Goal: Transaction & Acquisition: Purchase product/service

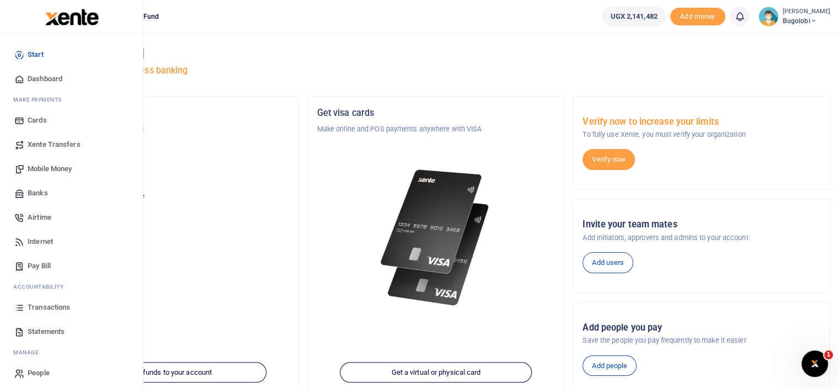
click at [58, 170] on span "Mobile Money" at bounding box center [50, 168] width 44 height 11
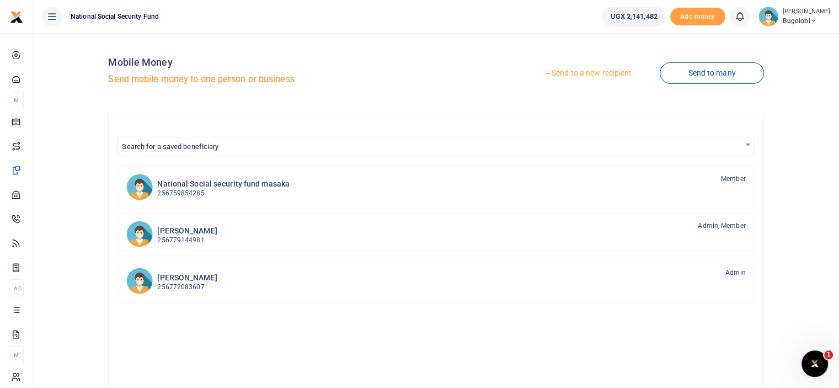
click at [580, 77] on link "Send to a new recipient" at bounding box center [588, 73] width 144 height 20
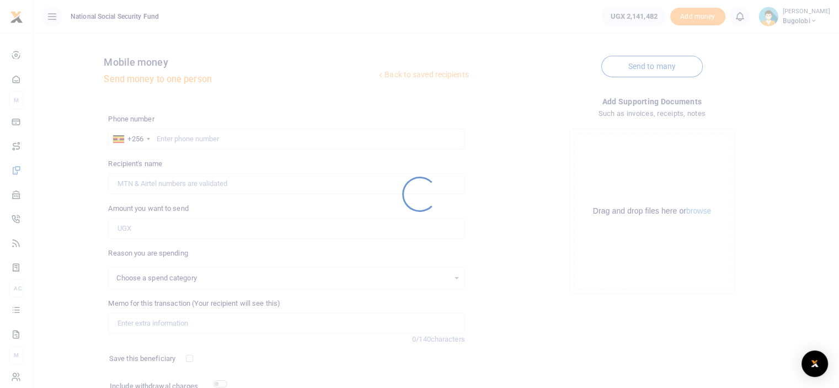
select select
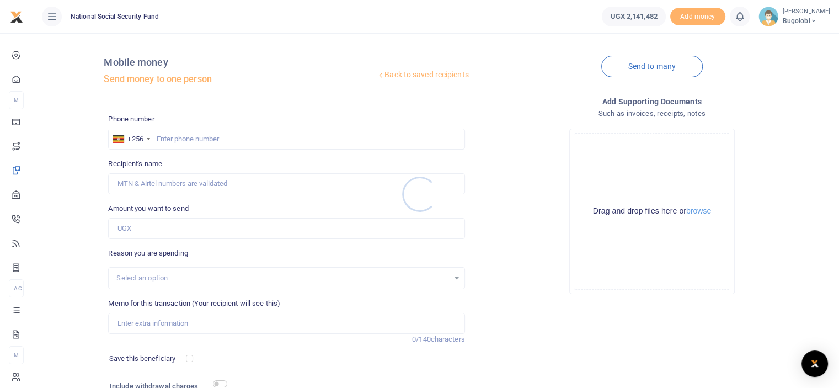
click at [237, 135] on div at bounding box center [419, 194] width 839 height 388
click at [225, 142] on input "text" at bounding box center [286, 139] width 356 height 21
type input "776694788"
type input "[PERSON_NAME]"
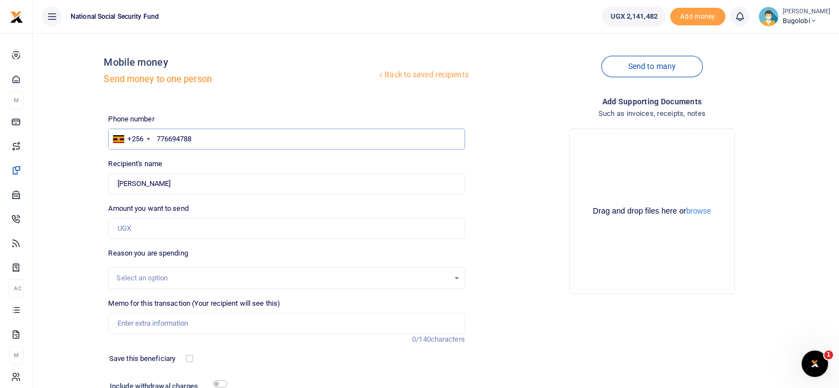
type input "776694788"
click at [153, 230] on input "Amount you want to send" at bounding box center [286, 228] width 356 height 21
type input "400,300"
click at [537, 248] on div "Drop your files here Drag and drop files here or browse Powered by Uppy" at bounding box center [652, 211] width 356 height 183
click at [200, 323] on input "Memo for this transaction (Your recipient will see this)" at bounding box center [286, 323] width 356 height 21
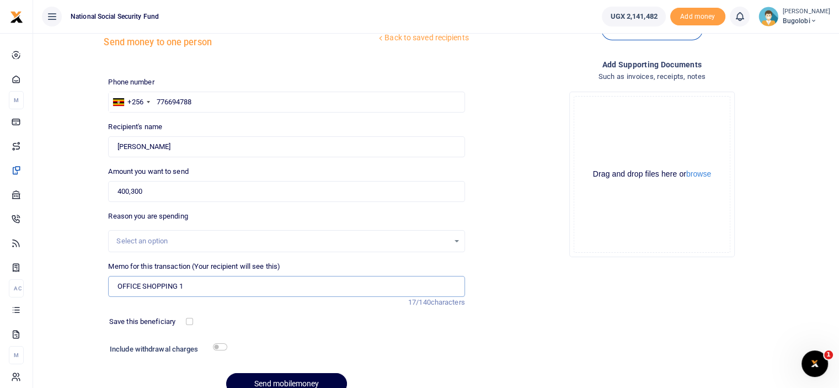
scroll to position [55, 0]
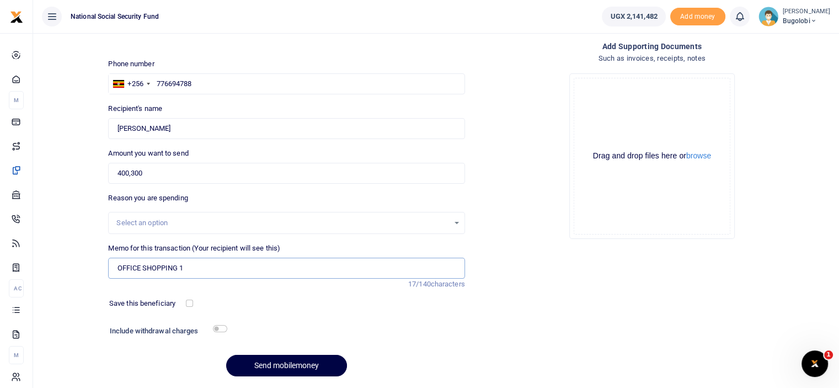
type input "OFFICE SHOPPING 1"
click at [220, 328] on input "checkbox" at bounding box center [220, 328] width 14 height 7
checkbox input "true"
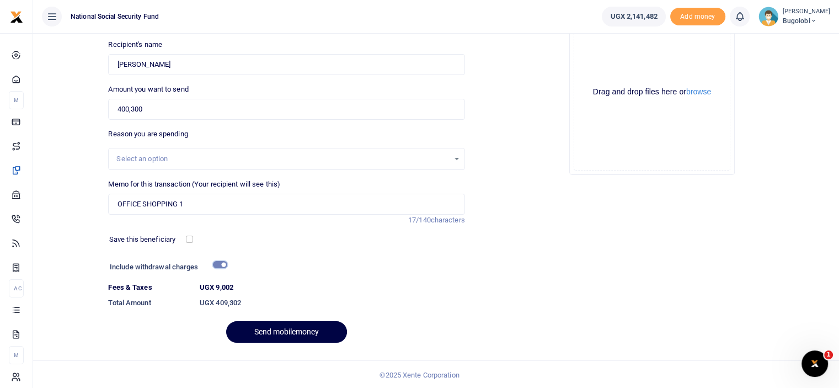
scroll to position [120, 0]
click at [308, 333] on button "Send mobilemoney" at bounding box center [286, 332] width 121 height 22
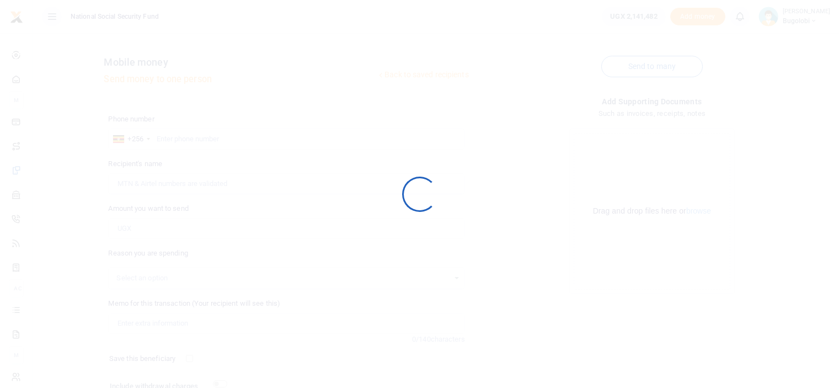
scroll to position [89, 0]
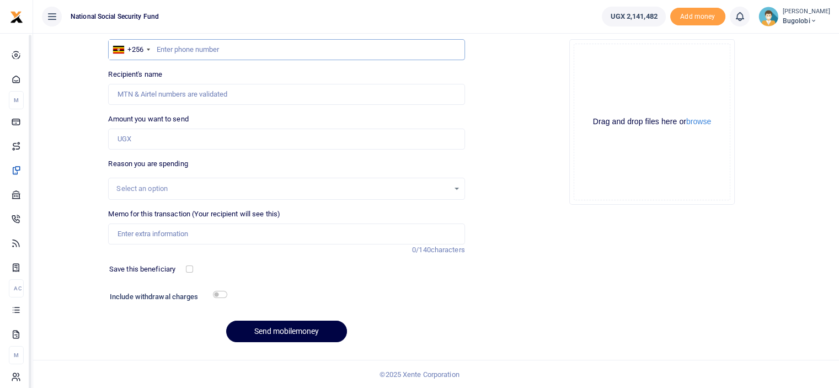
click at [241, 48] on input "text" at bounding box center [286, 49] width 356 height 21
type input "776694788"
type input "[PERSON_NAME]"
type input "776694788"
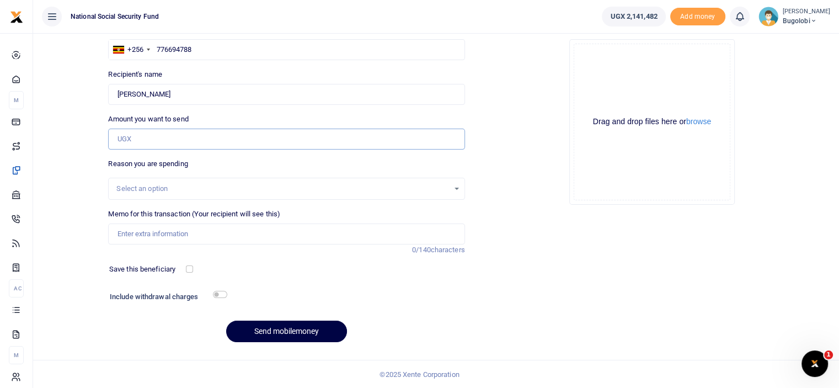
click at [188, 134] on input "Amount you want to send" at bounding box center [286, 139] width 356 height 21
type input "388,500"
click at [520, 236] on div "Add supporting Documents Such as invoices, receipts, notes Drop your files here…" at bounding box center [652, 178] width 365 height 345
click at [223, 241] on input "Memo for this transaction (Your recipient will see this)" at bounding box center [286, 233] width 356 height 21
type input "OFFICE SHOPPING 2"
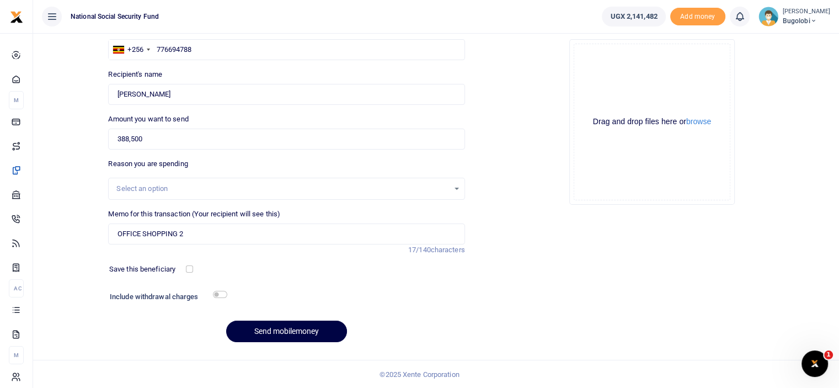
click at [567, 244] on div "Add supporting Documents Such as invoices, receipts, notes Drop your files here…" at bounding box center [652, 178] width 365 height 345
click at [222, 292] on input "checkbox" at bounding box center [220, 294] width 14 height 7
checkbox input "true"
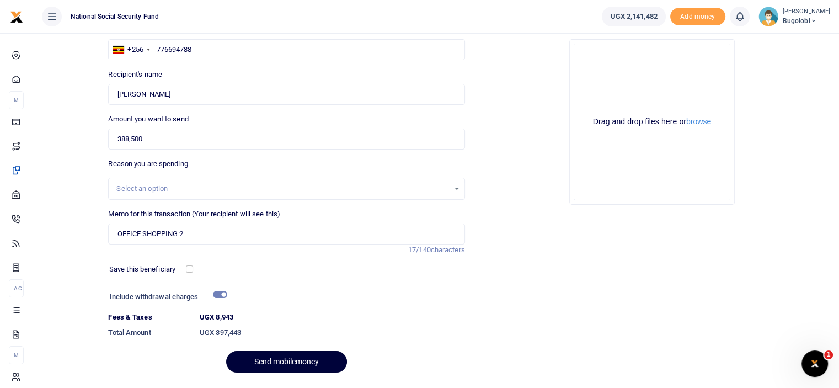
click at [285, 361] on button "Send mobilemoney" at bounding box center [286, 362] width 121 height 22
